Goal: Information Seeking & Learning: Learn about a topic

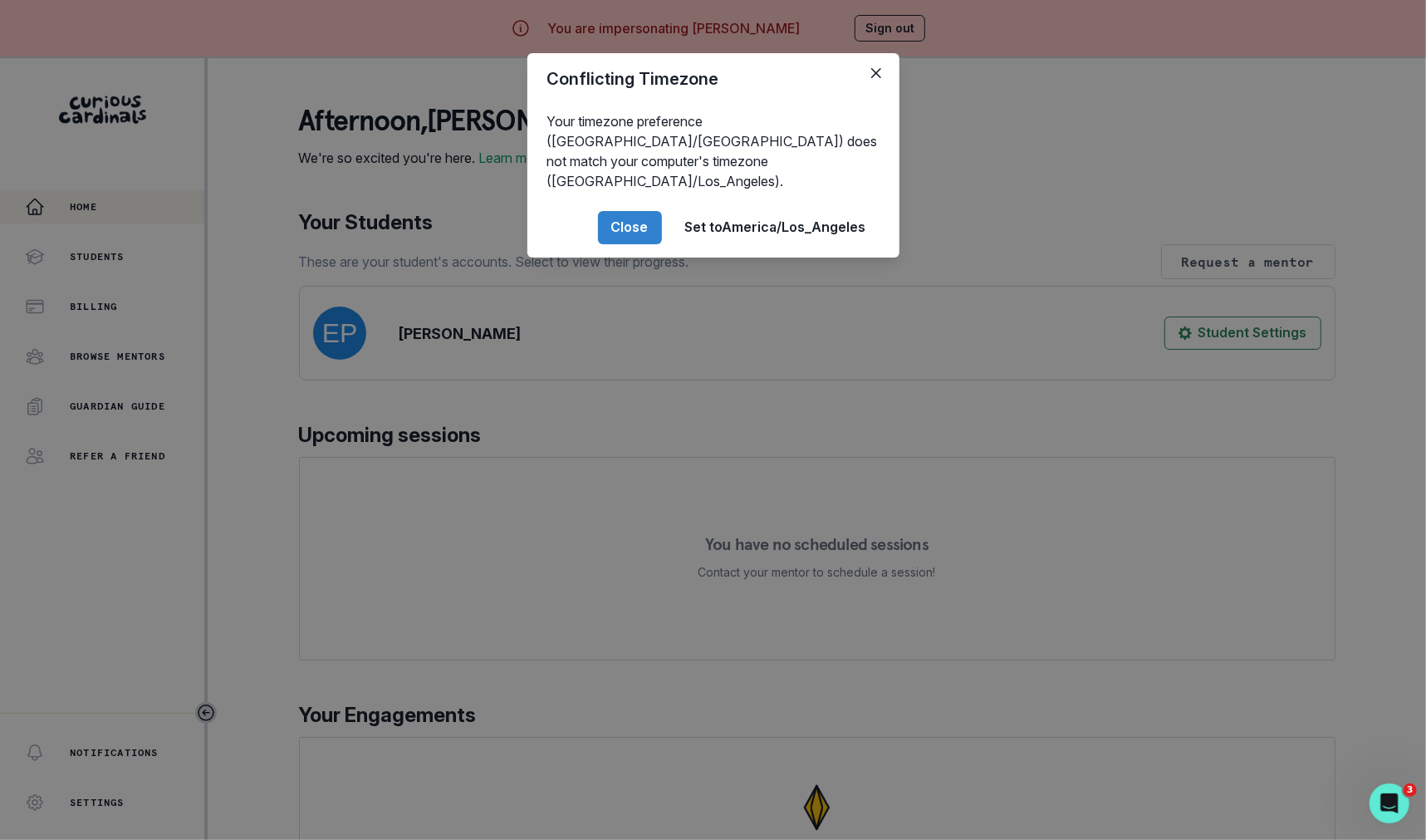
click at [354, 541] on div "Conflicting Timezone Your timezone preference (America/[GEOGRAPHIC_DATA]) does …" at bounding box center [713, 420] width 1426 height 840
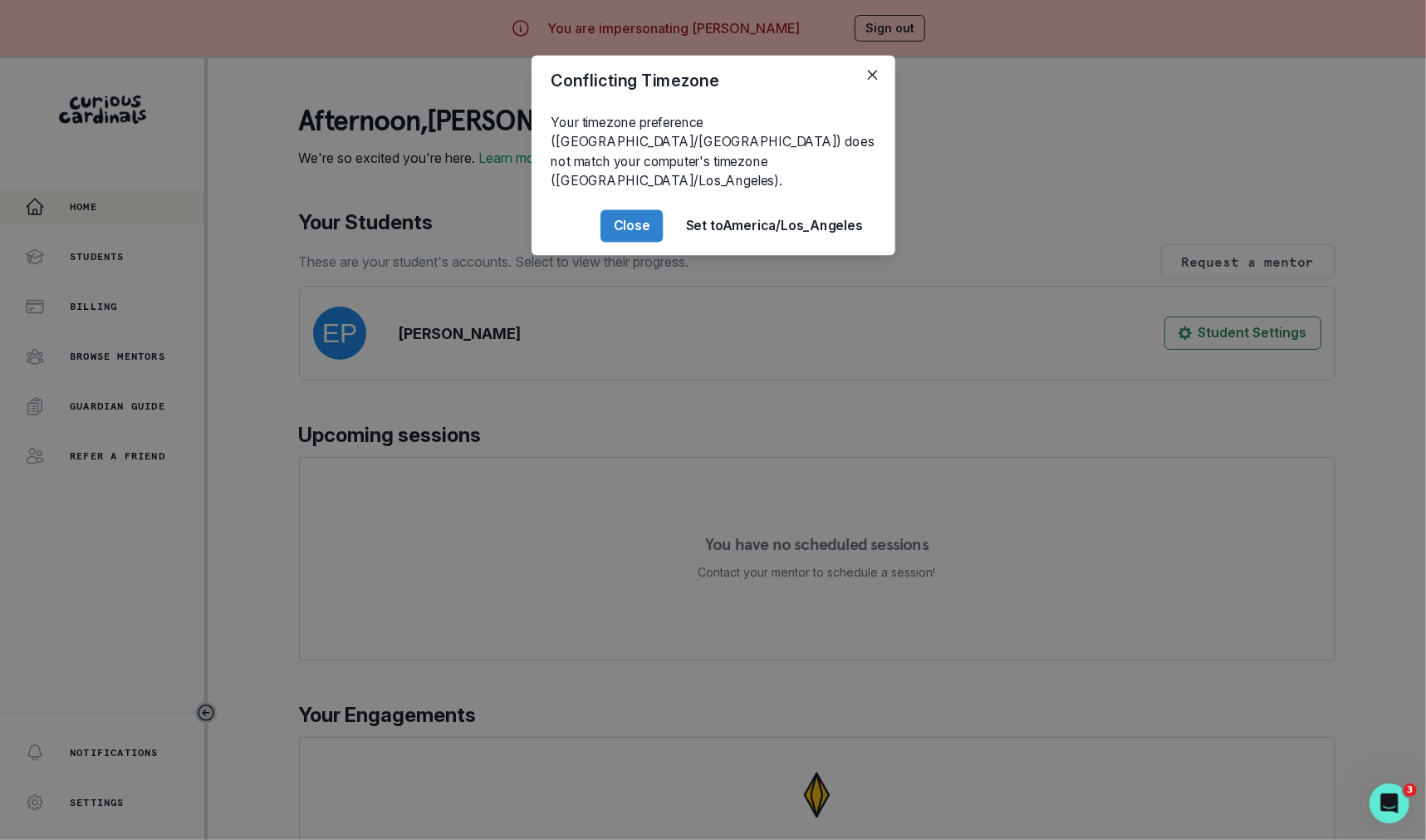
scroll to position [81, 0]
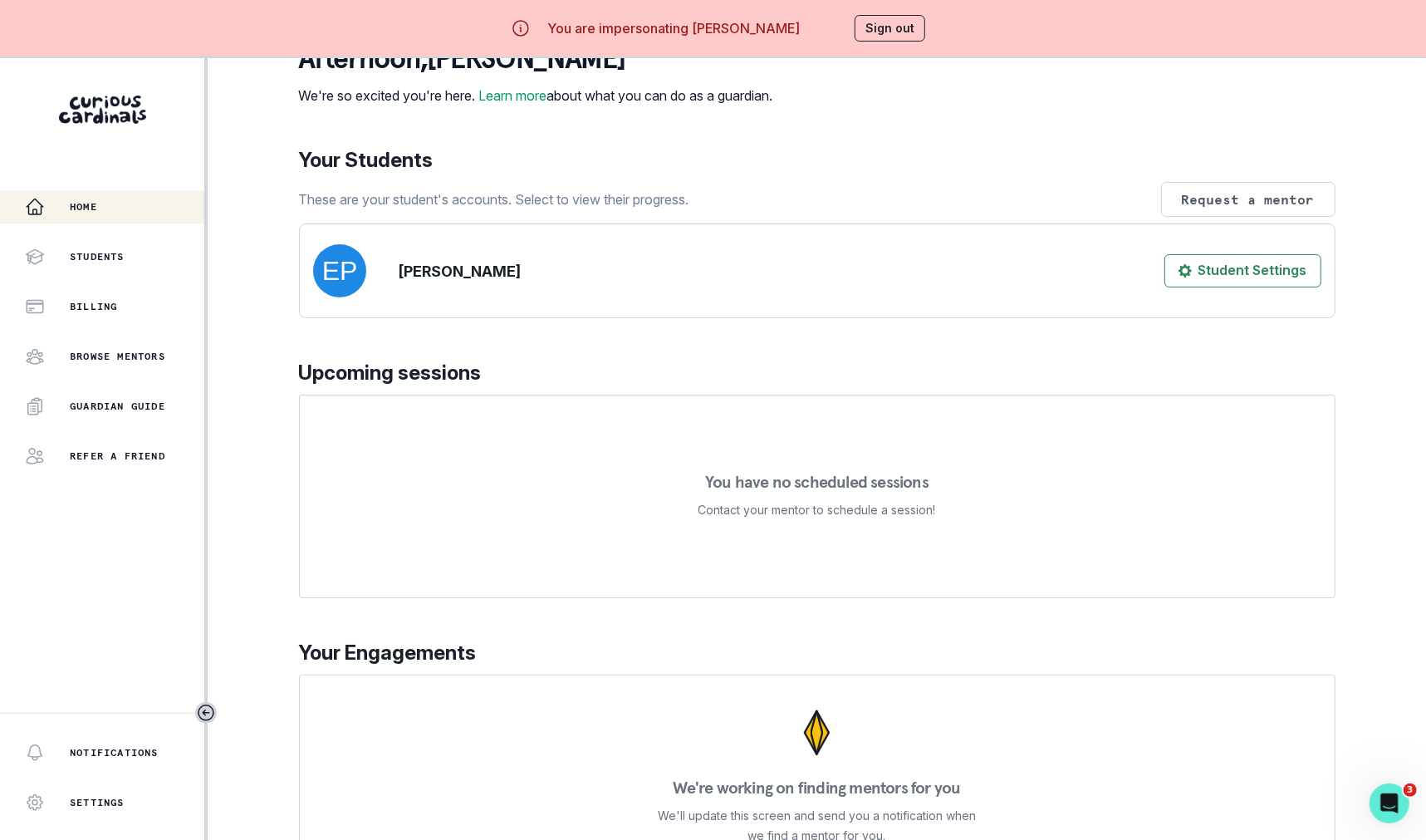
click at [95, 237] on div "Home Students Billing Browse Mentors Guardian Guide Refer a friend" at bounding box center [102, 331] width 204 height 283
click at [100, 269] on button "Students" at bounding box center [102, 257] width 204 height 34
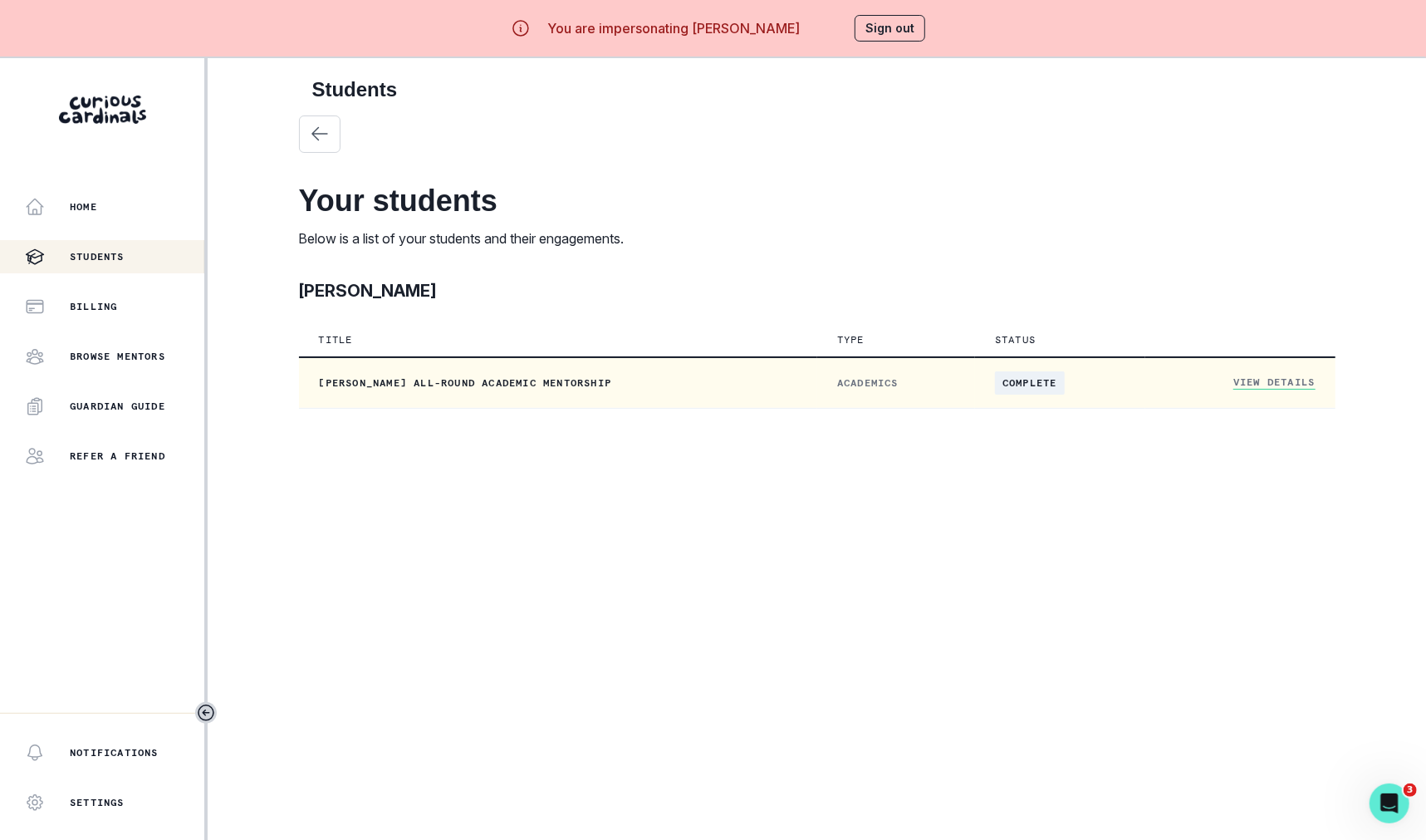
click at [1248, 391] on td "View Details" at bounding box center [1240, 383] width 189 height 52
click at [1244, 383] on link "View Details" at bounding box center [1274, 383] width 81 height 14
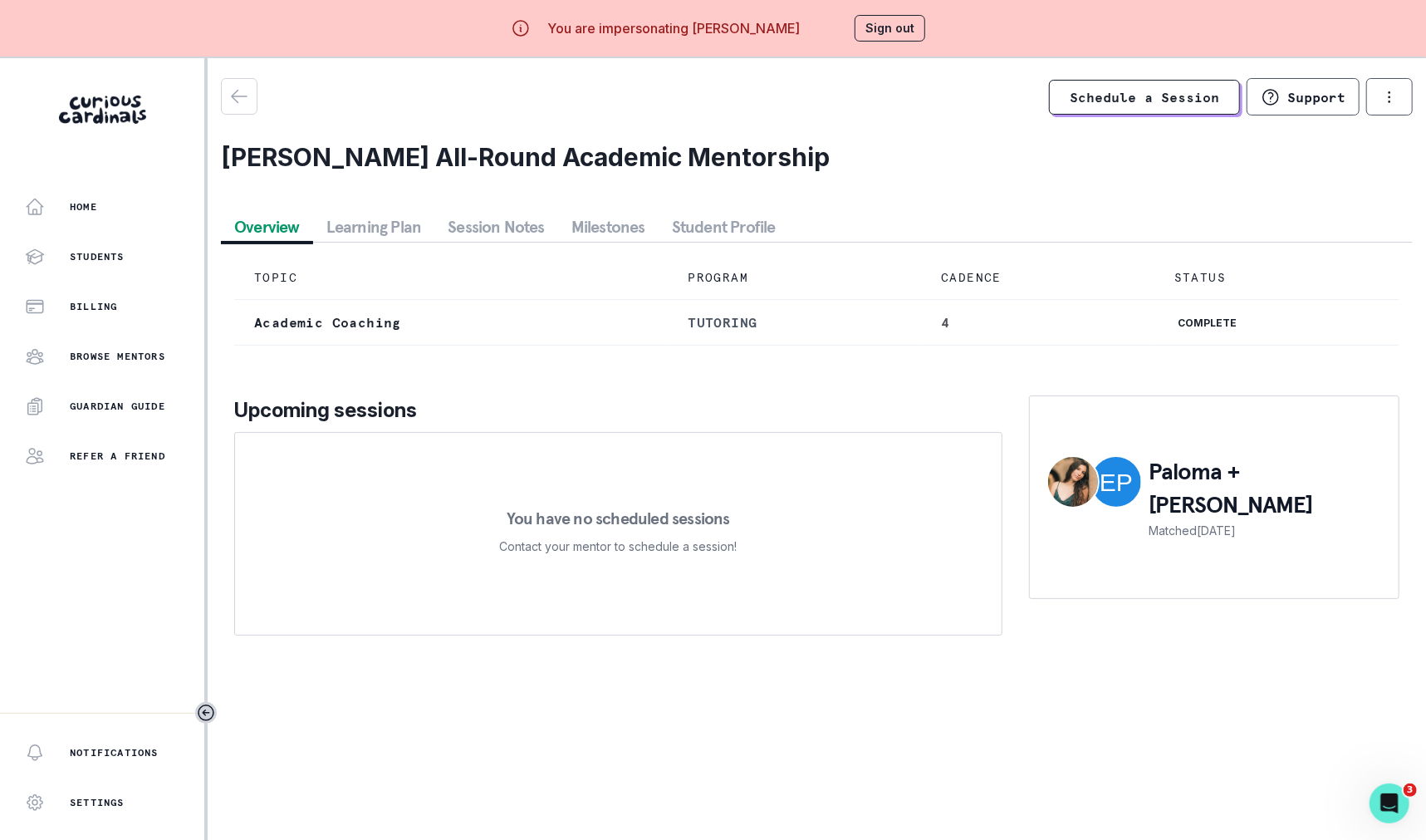
click at [489, 235] on button "Session Notes" at bounding box center [496, 227] width 124 height 30
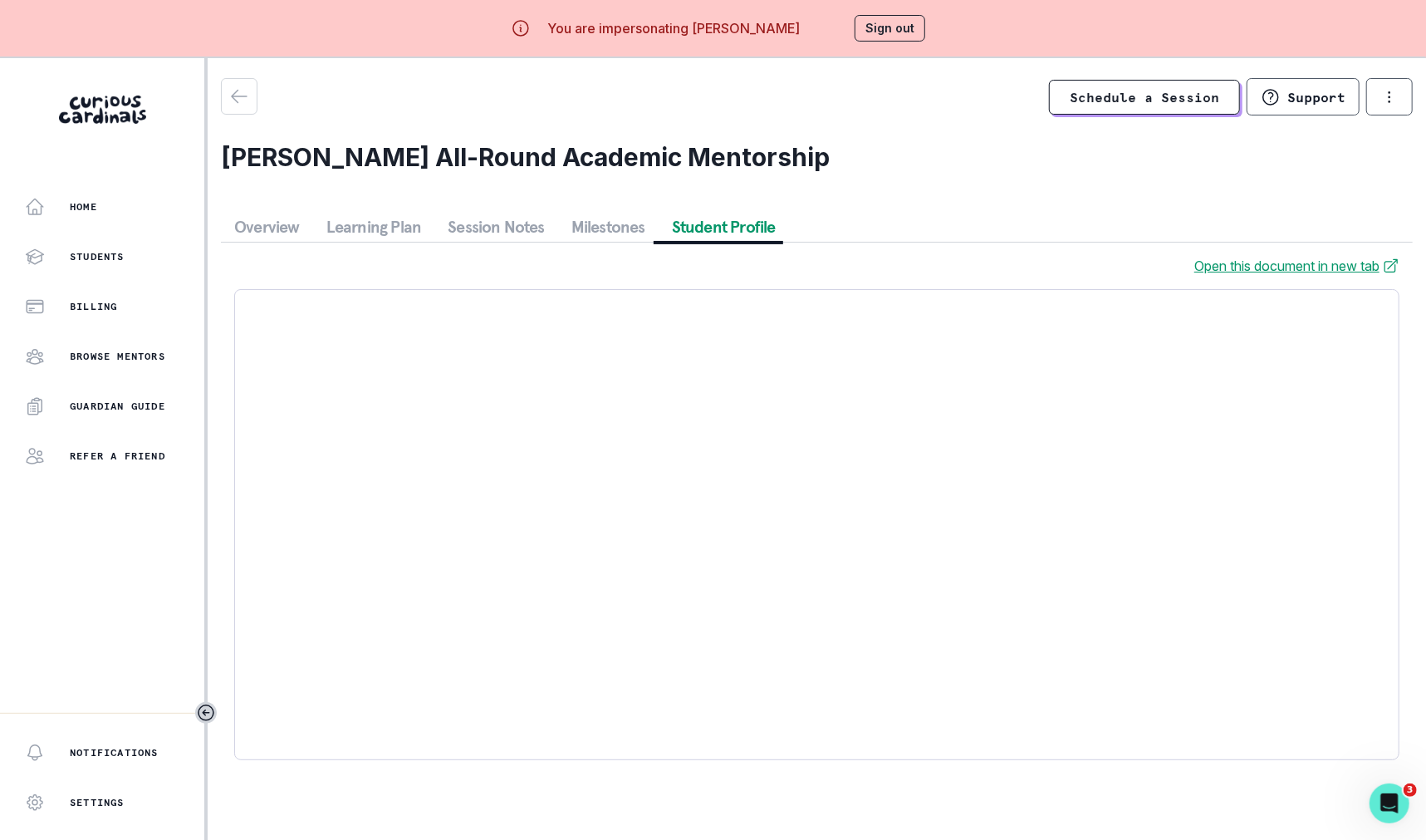
click at [708, 226] on button "Student Profile" at bounding box center [723, 227] width 130 height 30
click at [601, 229] on button "Milestones" at bounding box center [608, 227] width 100 height 30
click at [497, 225] on button "Session Notes" at bounding box center [496, 227] width 124 height 30
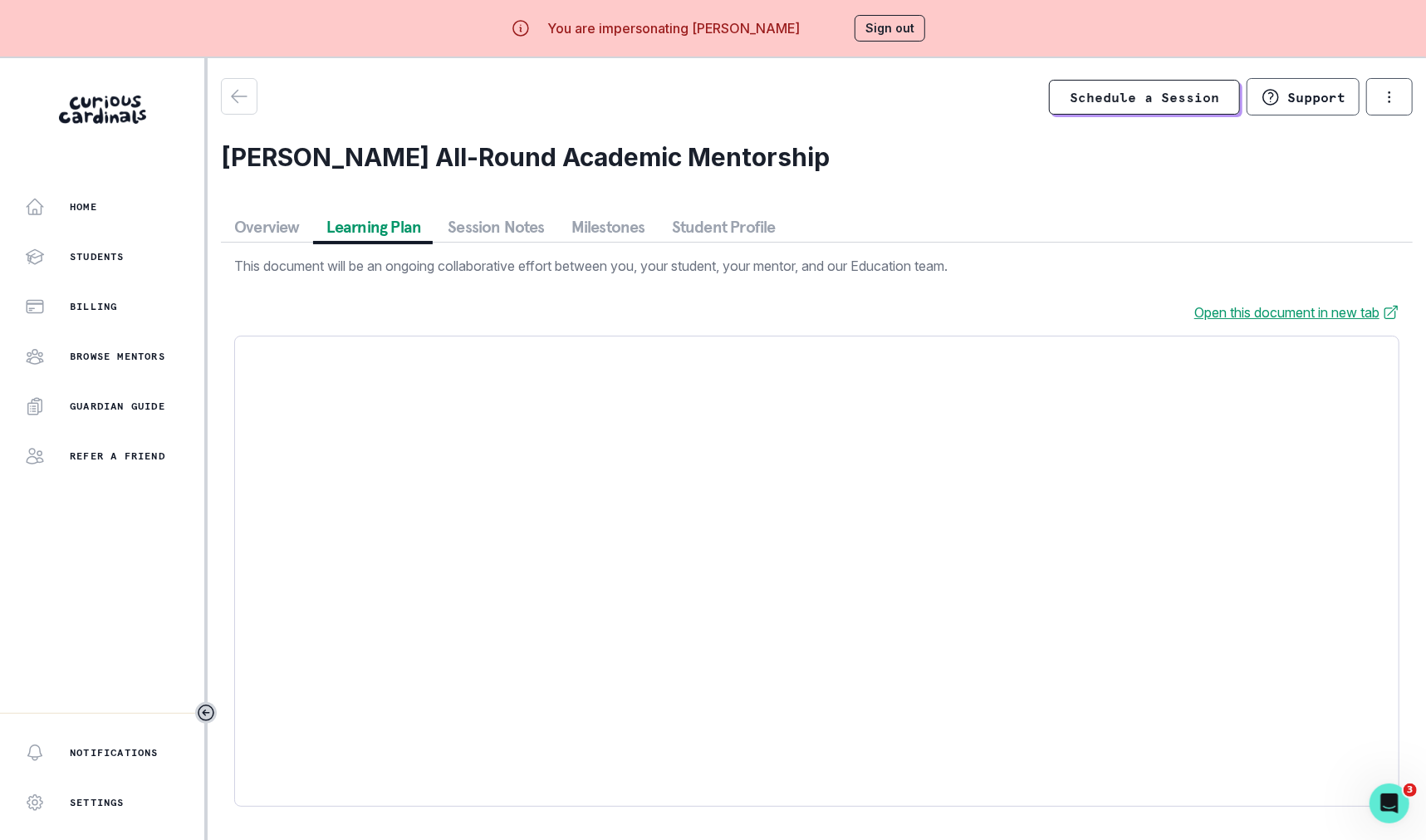
click at [346, 232] on button "Learning Plan" at bounding box center [374, 227] width 122 height 30
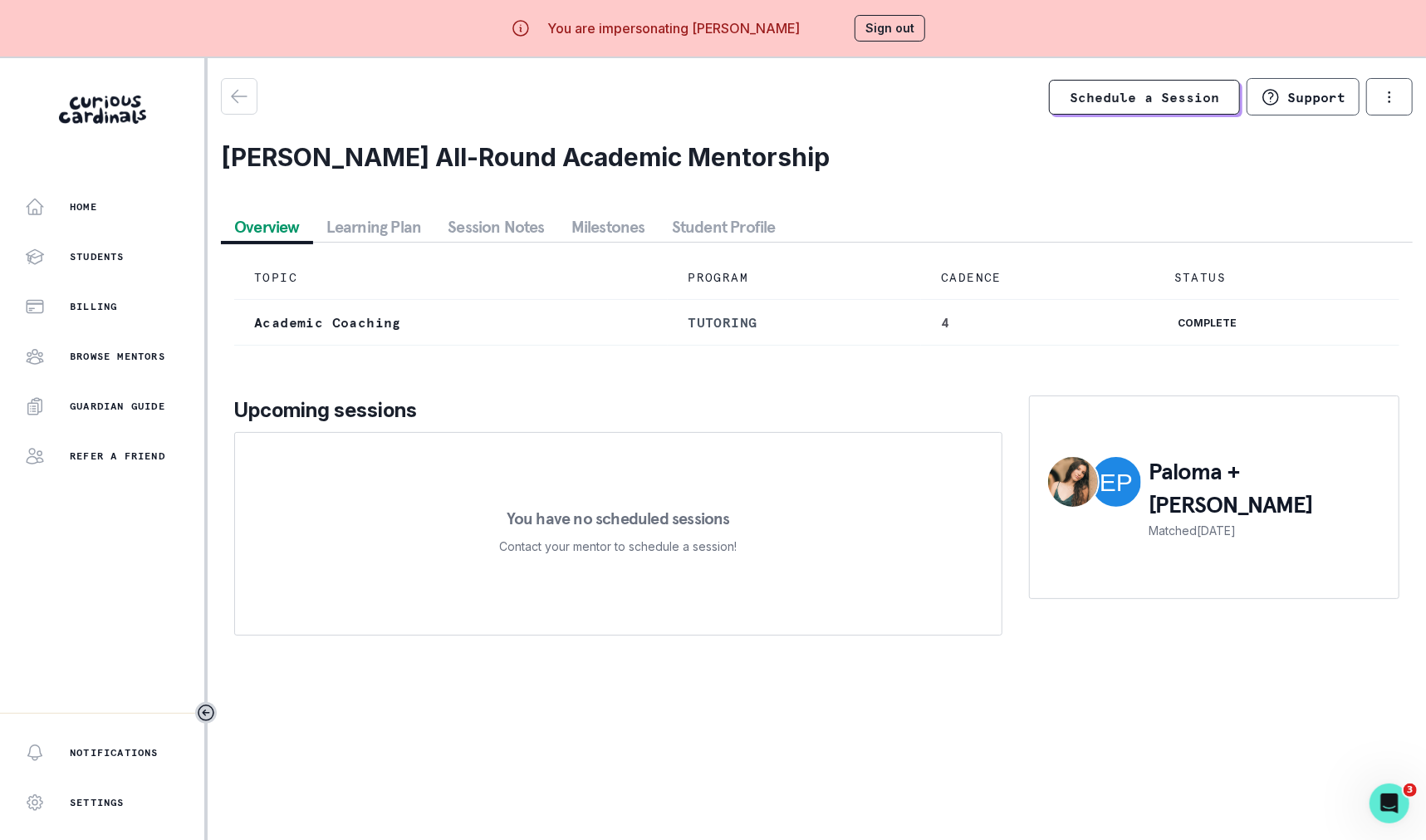
click at [249, 230] on button "Overview" at bounding box center [267, 227] width 92 height 30
click at [345, 230] on button "Learning Plan" at bounding box center [374, 227] width 122 height 30
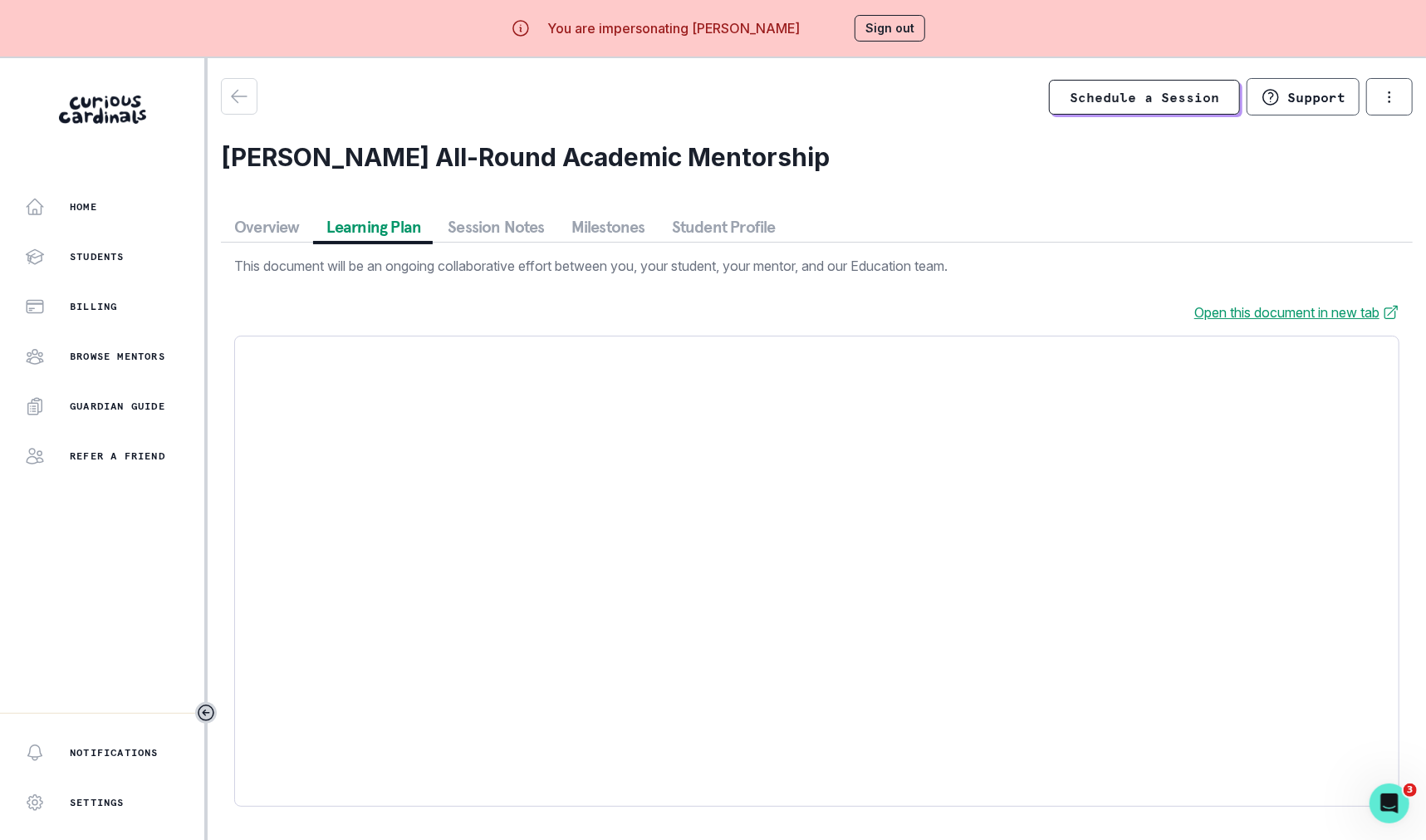
click at [908, 31] on button "Sign out" at bounding box center [890, 28] width 70 height 27
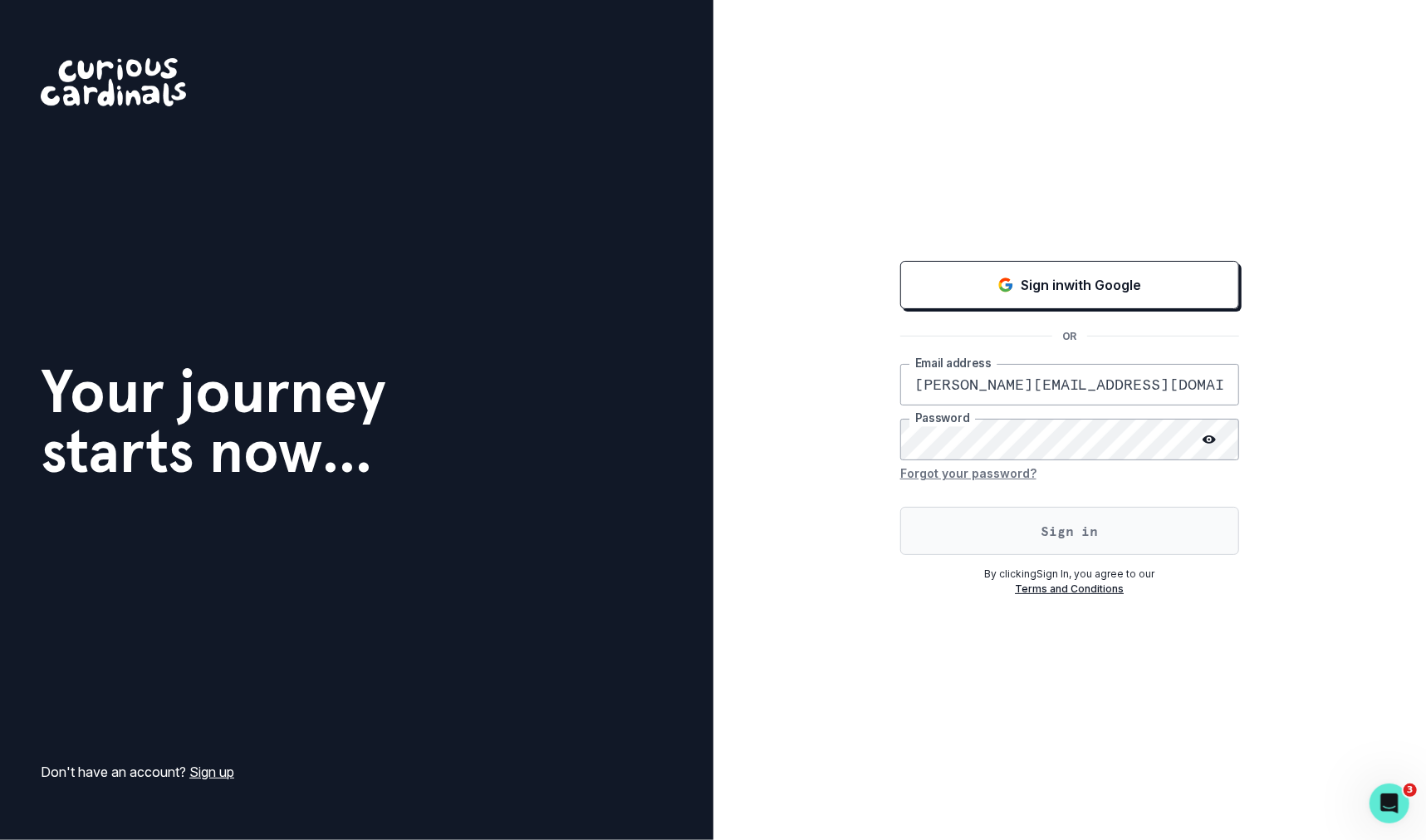
click at [964, 512] on button "Sign in" at bounding box center [1070, 531] width 339 height 49
